Goal: Information Seeking & Learning: Learn about a topic

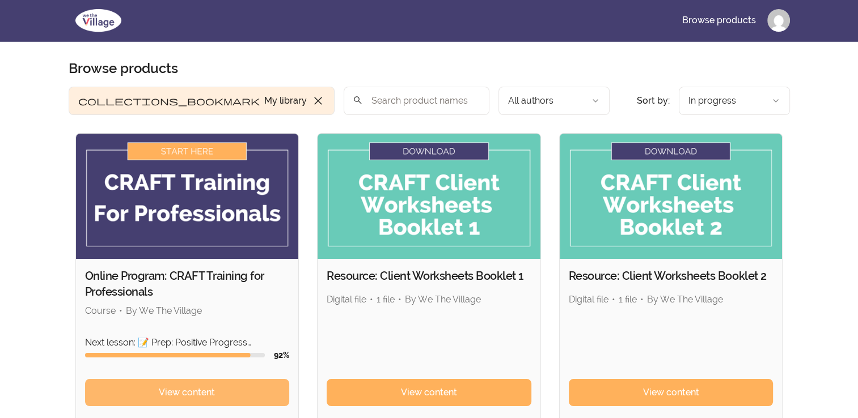
click at [240, 395] on link "View content" at bounding box center [187, 392] width 205 height 27
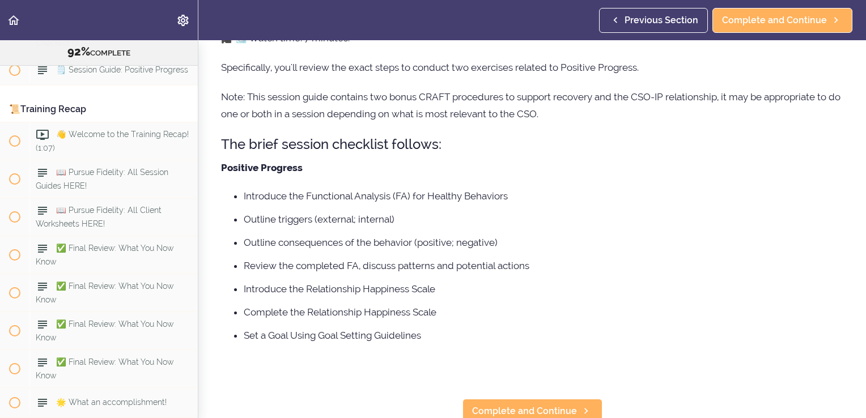
scroll to position [109, 0]
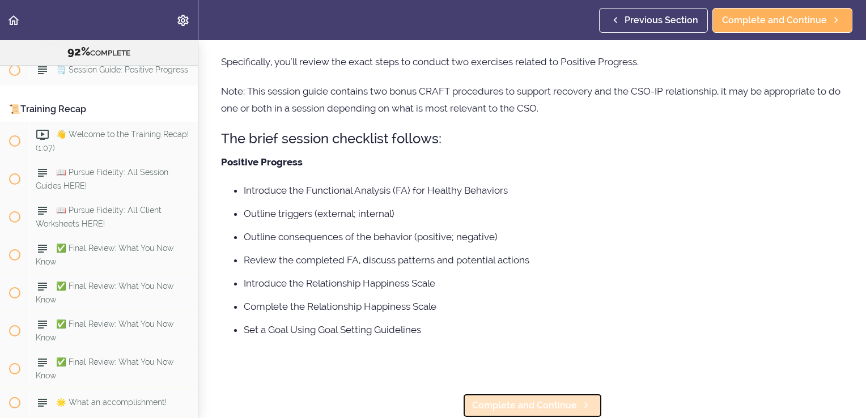
click at [522, 406] on link "Complete and Continue" at bounding box center [533, 405] width 140 height 25
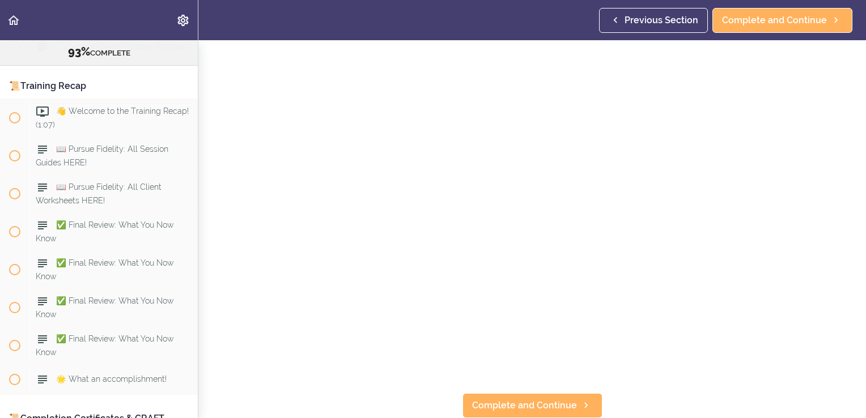
scroll to position [69, 0]
click at [542, 401] on span "Complete and Continue" at bounding box center [524, 406] width 105 height 14
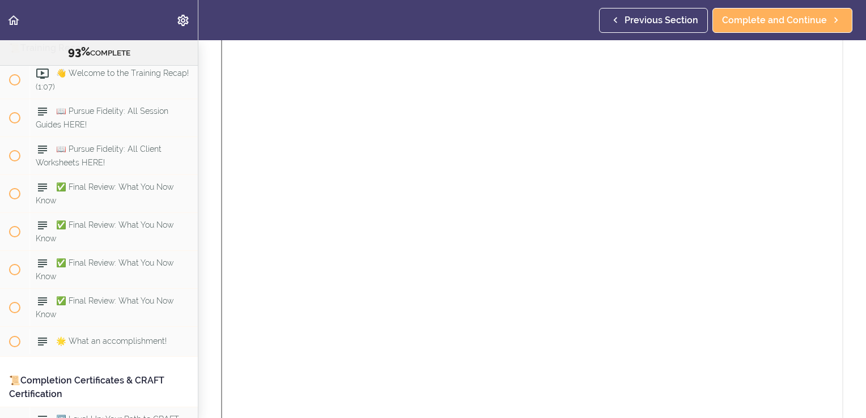
scroll to position [159, 0]
click at [766, 23] on span "Complete and Continue" at bounding box center [774, 21] width 105 height 14
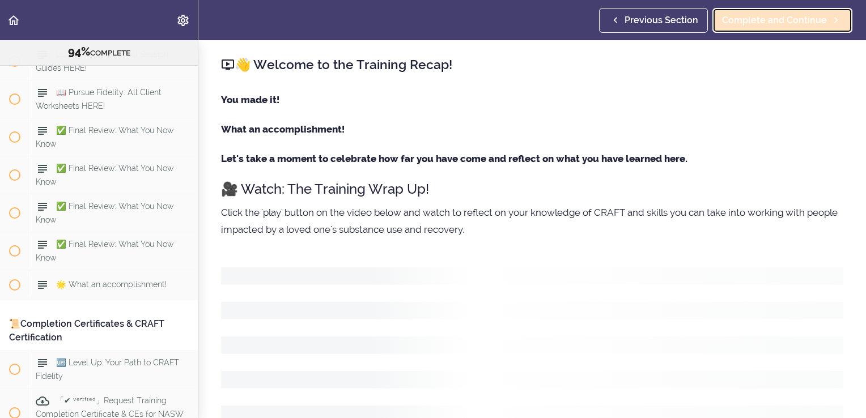
scroll to position [8065, 0]
